Goal: Browse casually

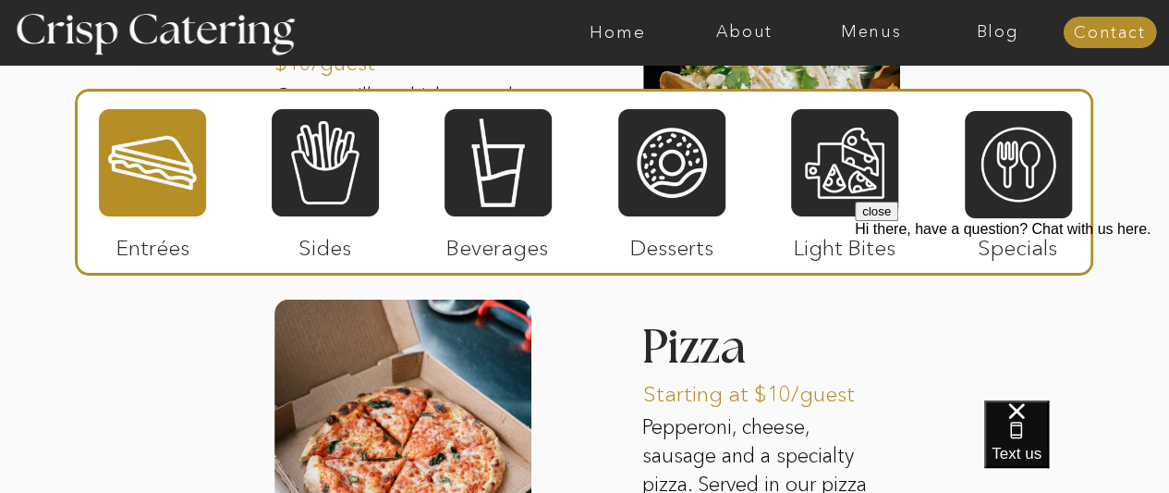
scroll to position [2492, 0]
click at [428, 416] on div at bounding box center [402, 454] width 257 height 311
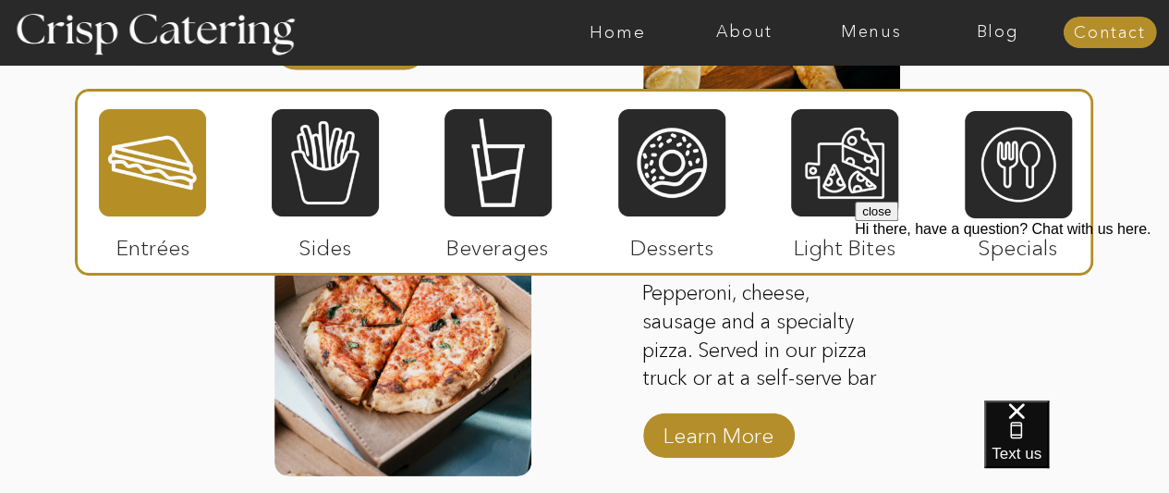
scroll to position [2627, 0]
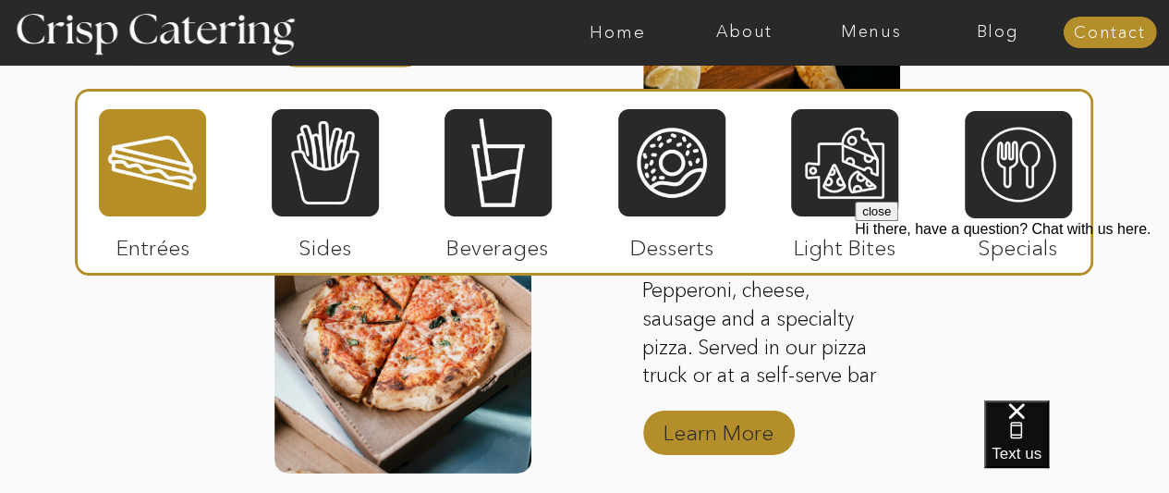
click at [717, 449] on p "Learn More" at bounding box center [718, 428] width 123 height 54
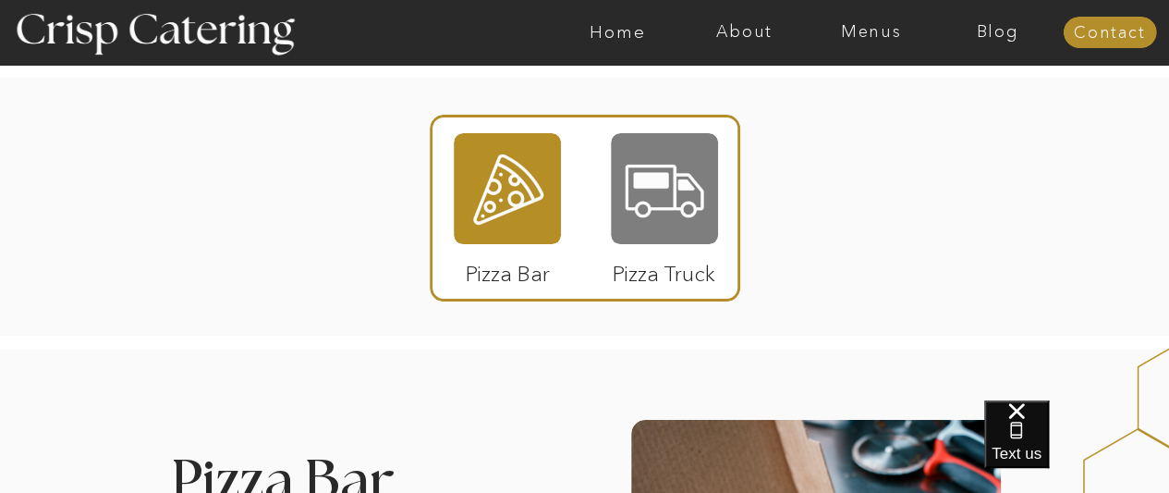
click at [680, 192] on div at bounding box center [664, 188] width 107 height 111
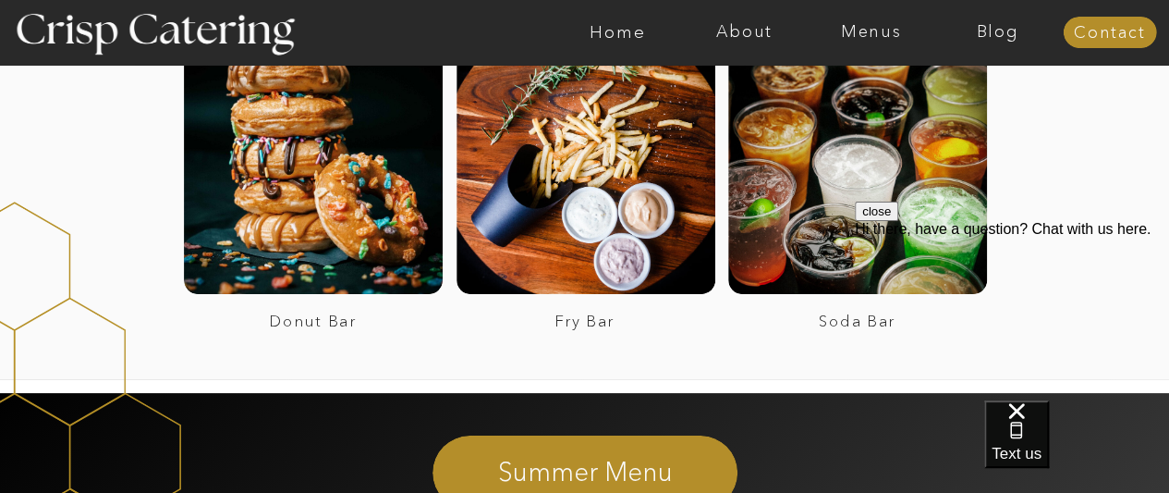
scroll to position [3489, 0]
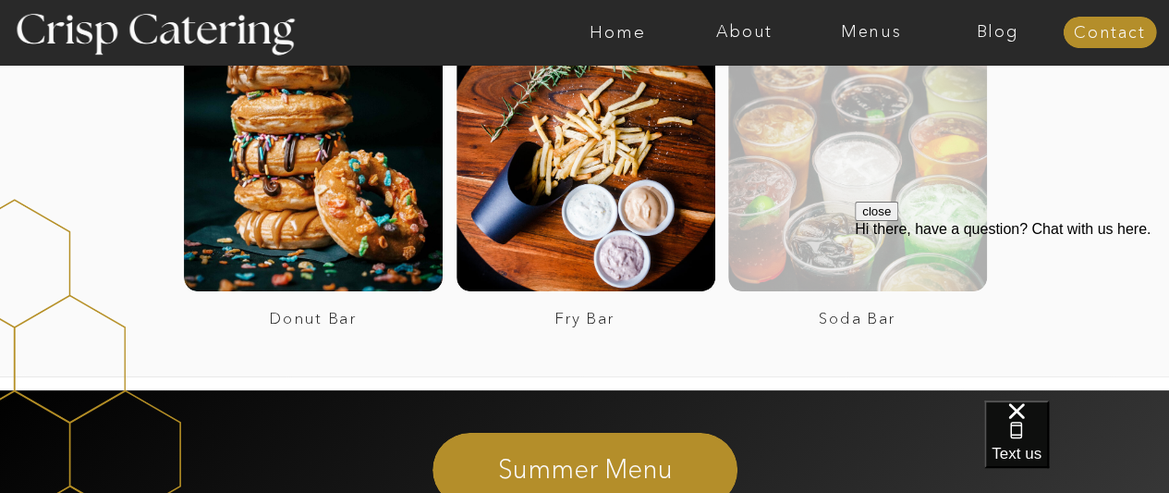
click at [844, 189] on div at bounding box center [857, 161] width 259 height 259
